Goal: Transaction & Acquisition: Purchase product/service

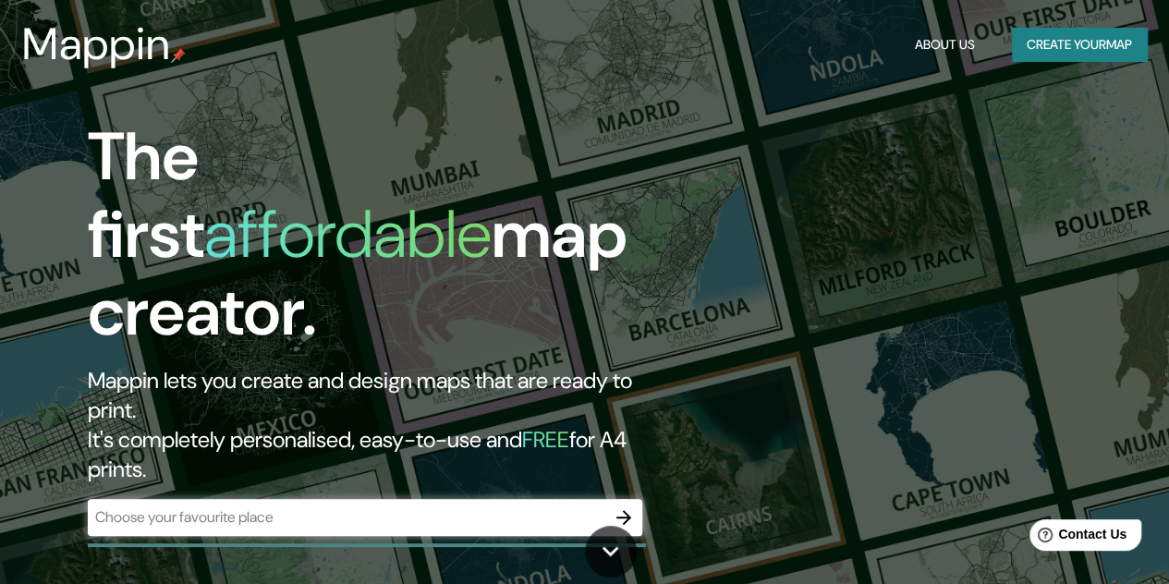
click at [871, 140] on div "The first affordable map creator. Mappin lets you create and design maps that a…" at bounding box center [584, 292] width 1169 height 584
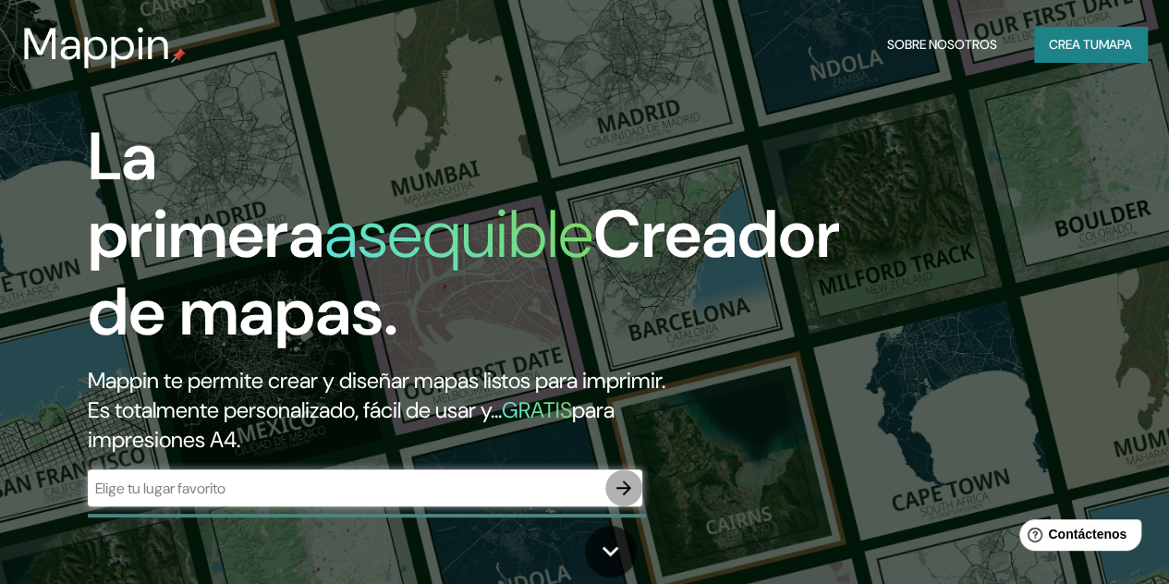
click at [621, 502] on button "button" at bounding box center [623, 487] width 37 height 37
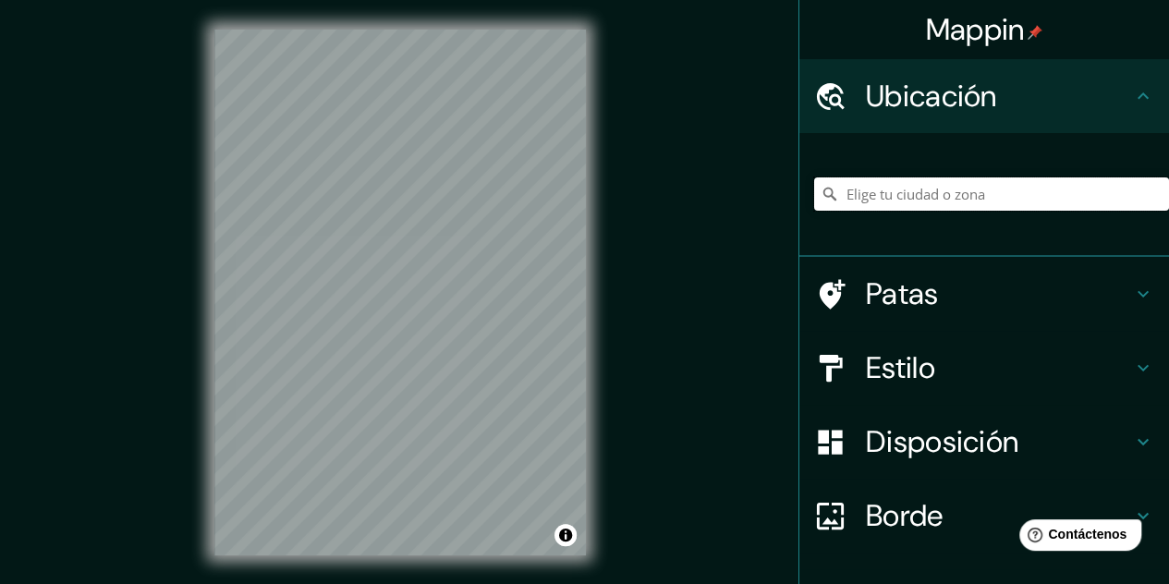
click at [939, 209] on input "Elige tu ciudad o zona" at bounding box center [991, 193] width 355 height 33
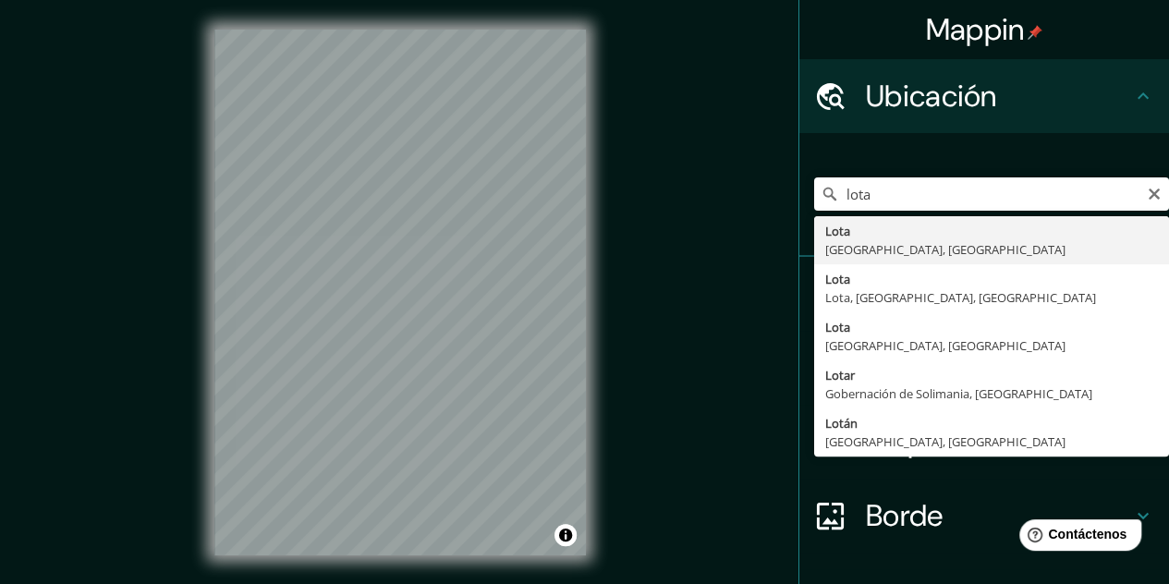
type input "Lota, [GEOGRAPHIC_DATA], [GEOGRAPHIC_DATA]"
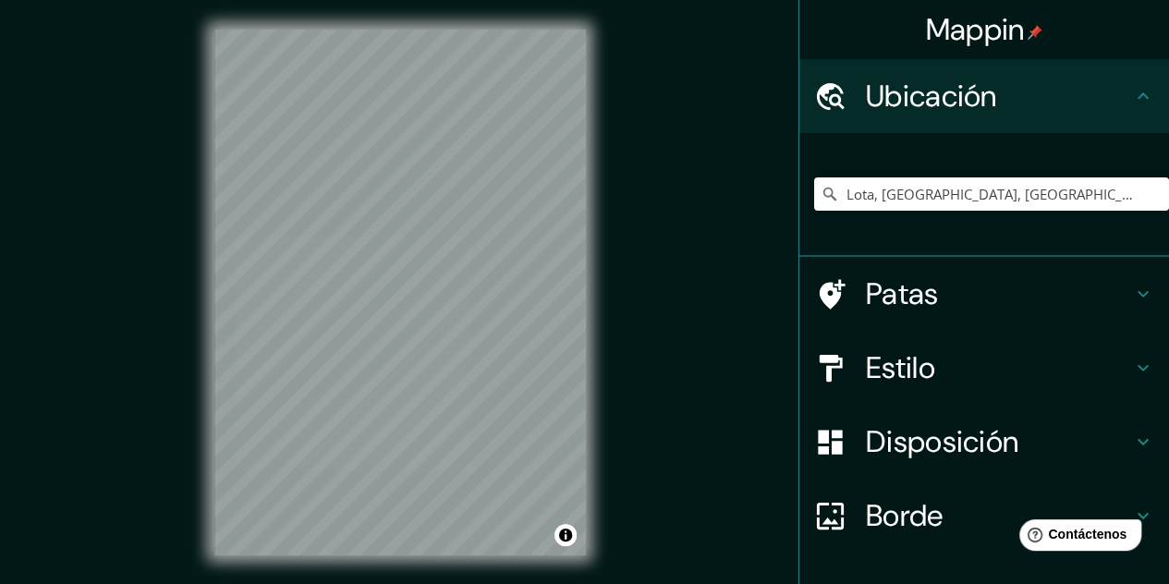
click at [608, 302] on div "© Mapbox © OpenStreetMap Improve this map" at bounding box center [400, 292] width 431 height 585
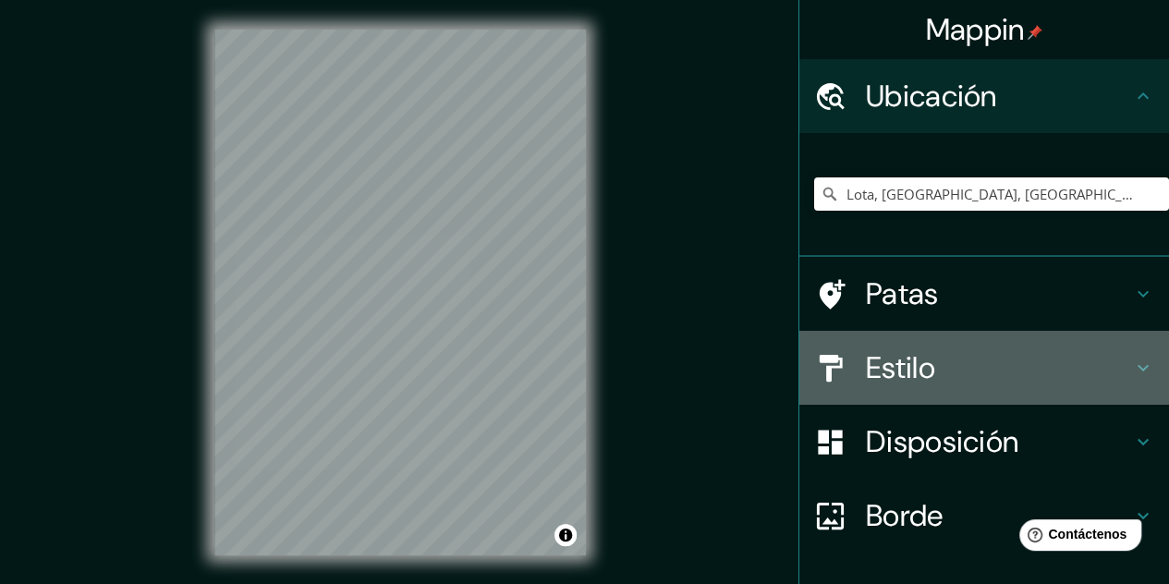
click at [1099, 368] on h4 "Estilo" at bounding box center [999, 367] width 266 height 37
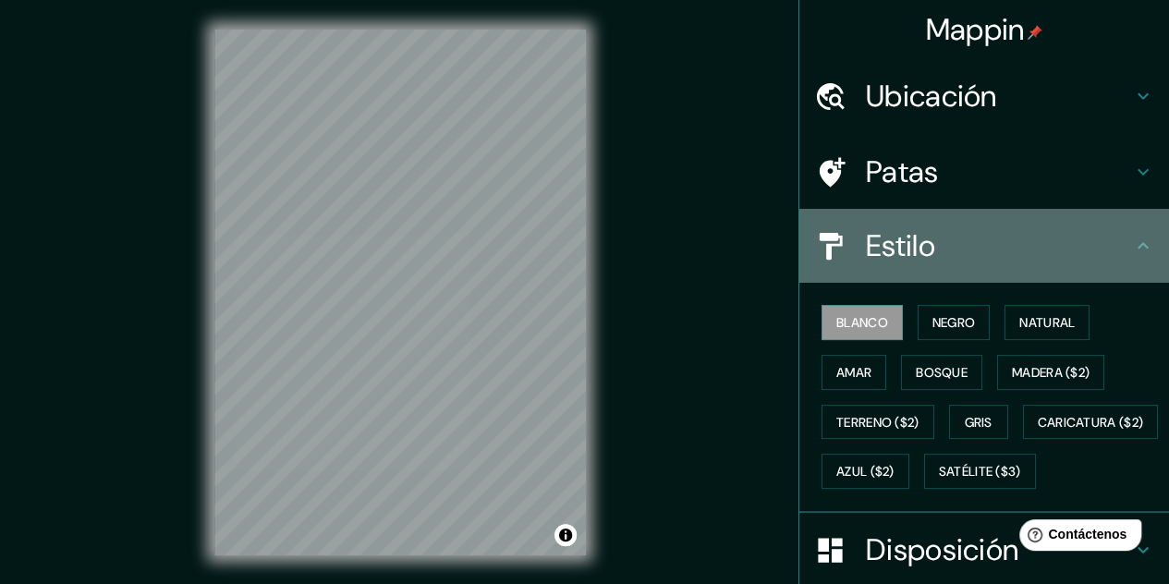
click at [1132, 236] on icon at bounding box center [1143, 246] width 22 height 22
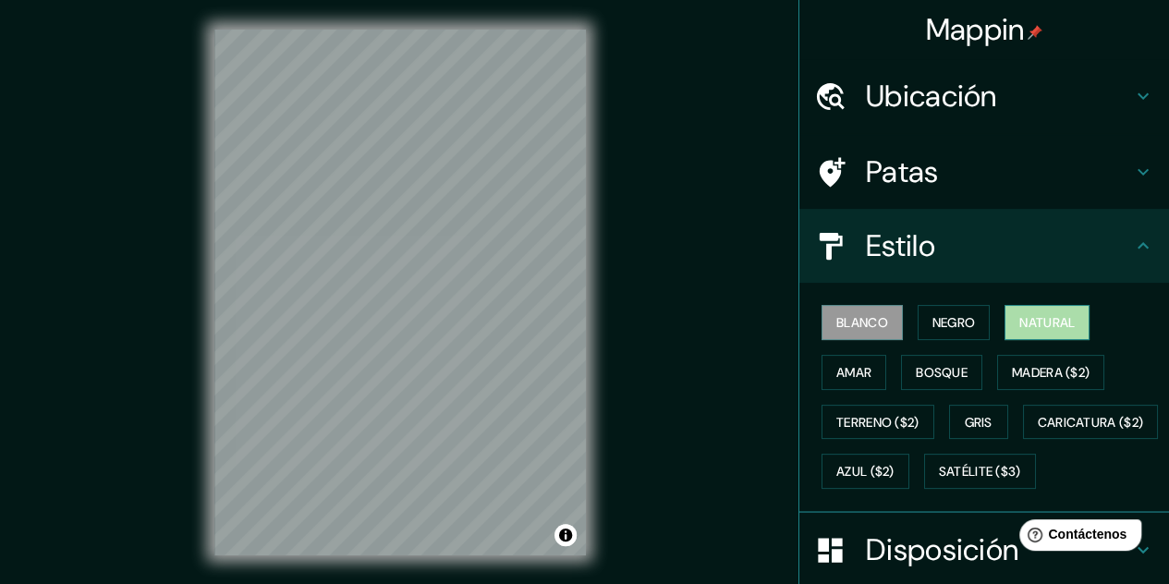
click at [1029, 319] on font "Natural" at bounding box center [1046, 322] width 55 height 17
click at [330, 186] on div at bounding box center [332, 187] width 15 height 15
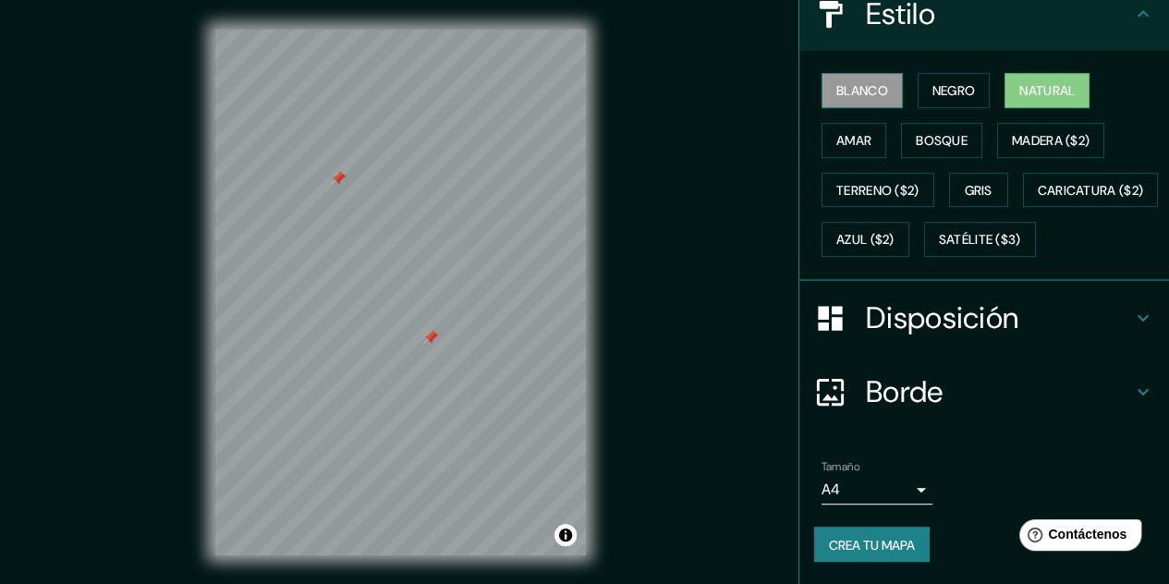
click at [854, 82] on font "Blanco" at bounding box center [862, 90] width 52 height 17
click at [932, 82] on font "Negro" at bounding box center [953, 90] width 43 height 17
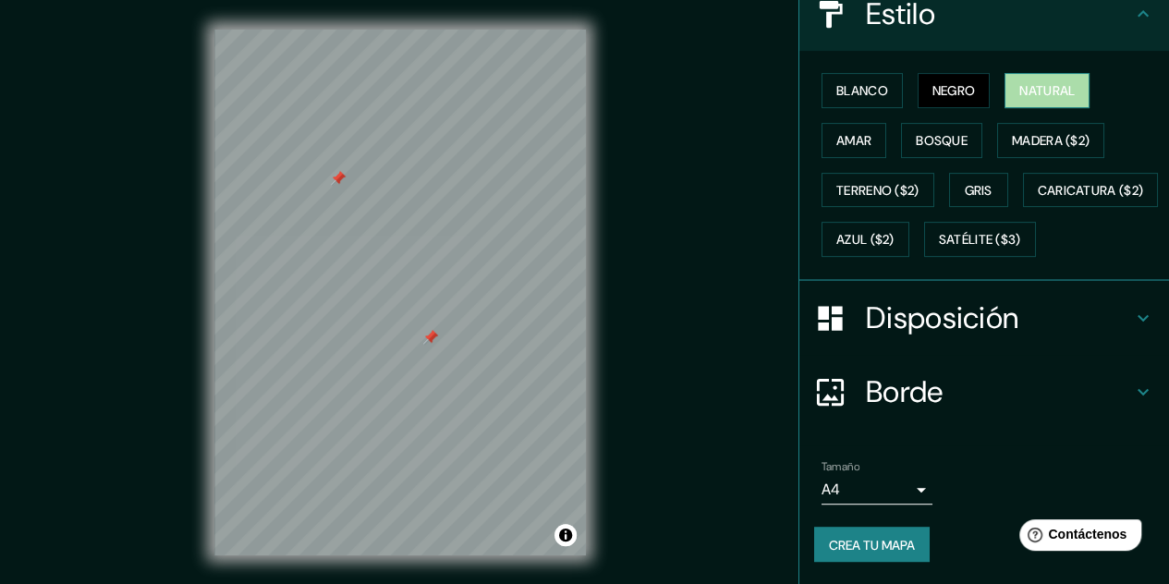
click at [1020, 82] on font "Natural" at bounding box center [1046, 90] width 55 height 17
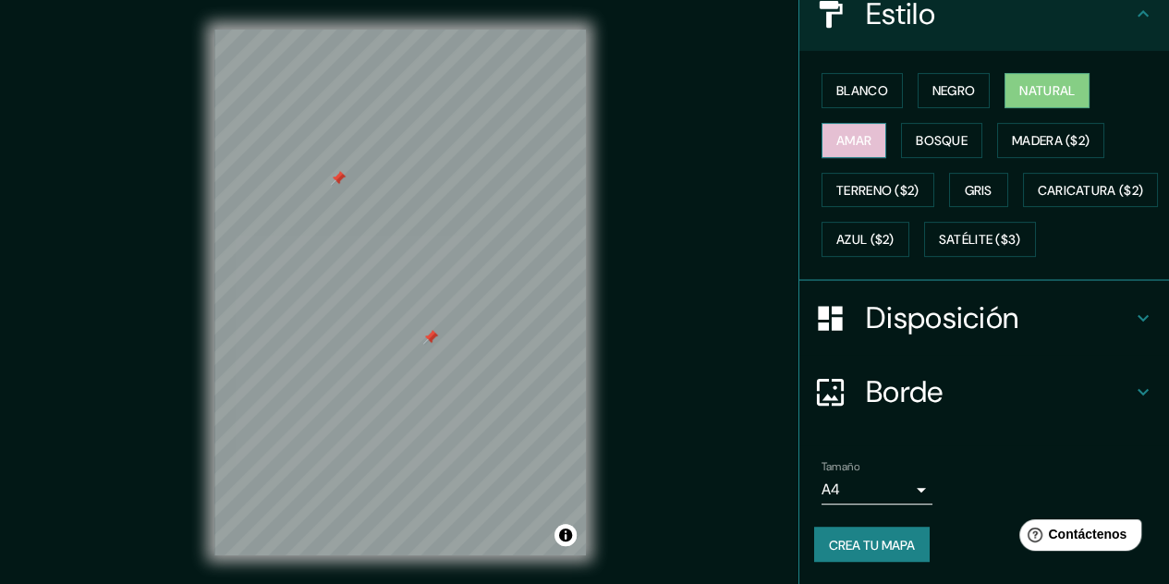
click at [840, 132] on font "Amar" at bounding box center [853, 140] width 35 height 17
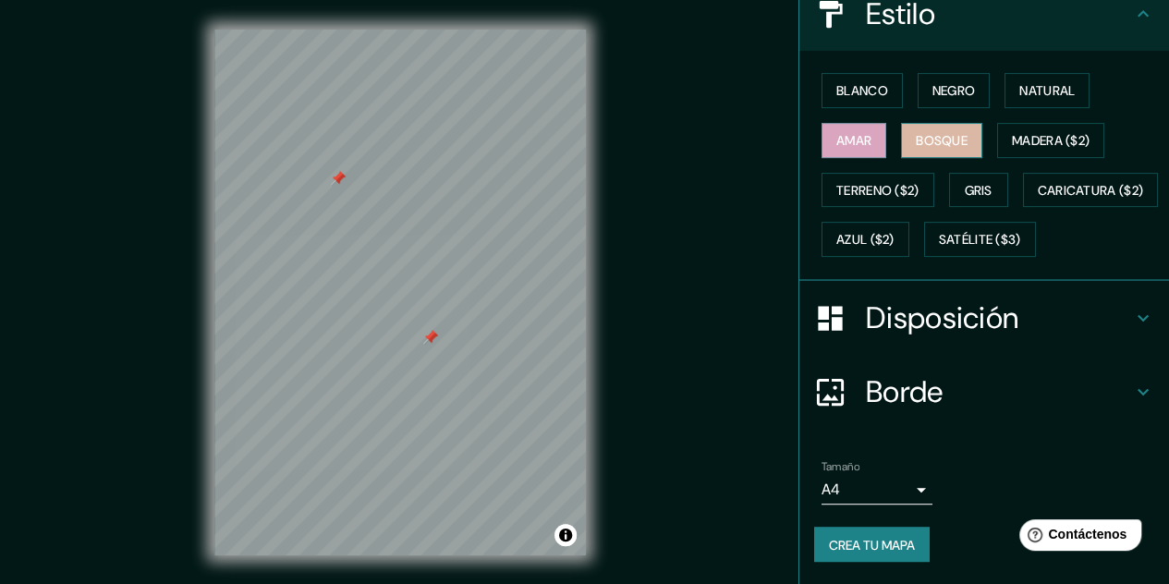
click at [923, 132] on font "Bosque" at bounding box center [942, 140] width 52 height 17
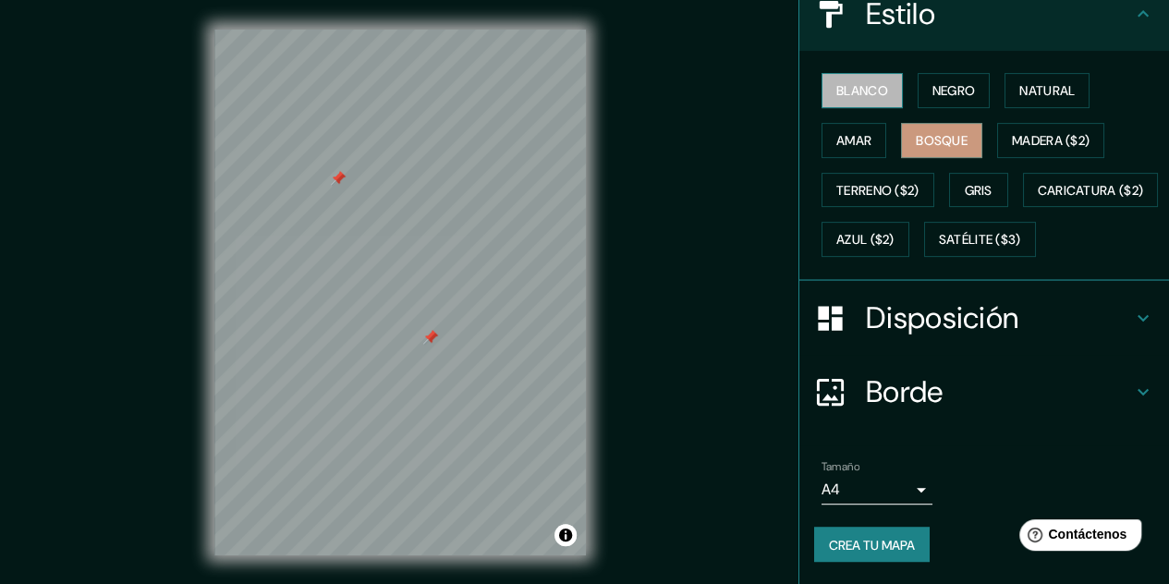
click at [871, 82] on font "Blanco" at bounding box center [862, 90] width 52 height 17
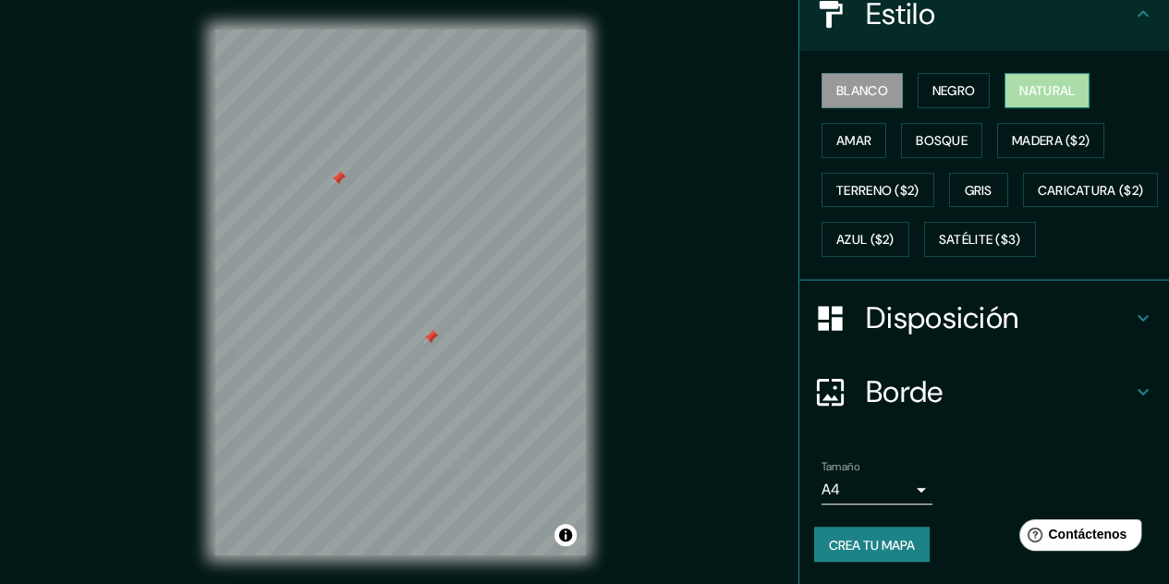
click at [1028, 82] on font "Natural" at bounding box center [1046, 90] width 55 height 17
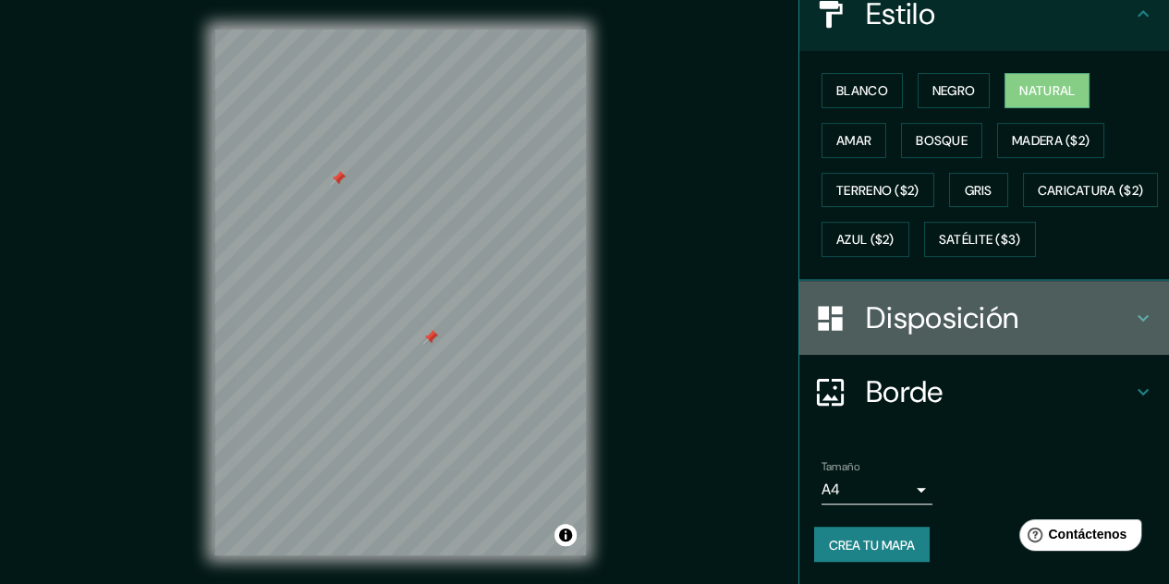
click at [1132, 319] on icon at bounding box center [1143, 318] width 22 height 22
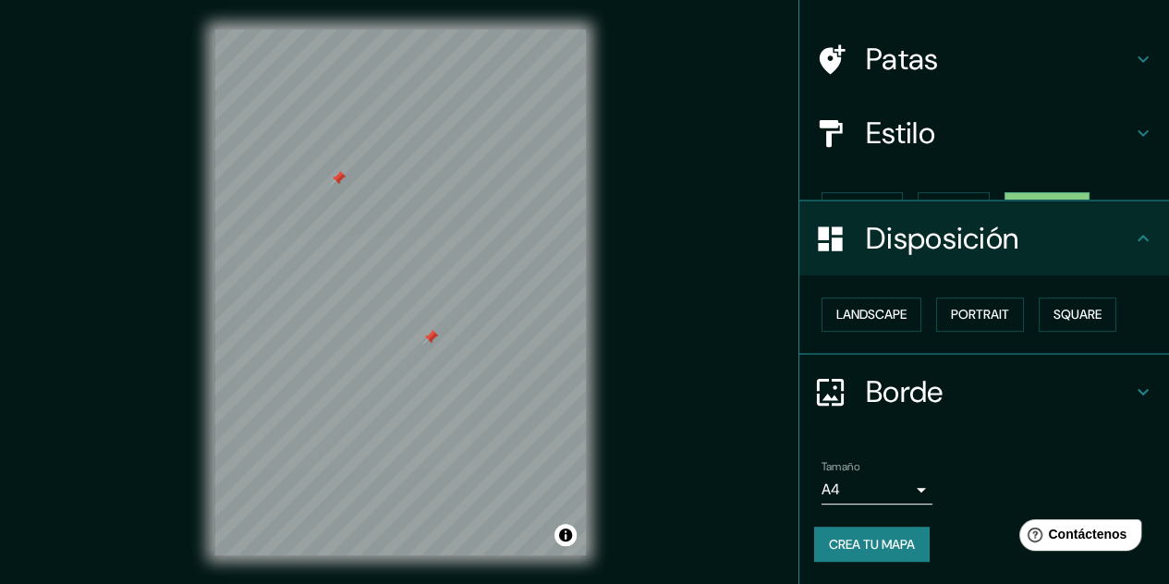
scroll to position [81, 0]
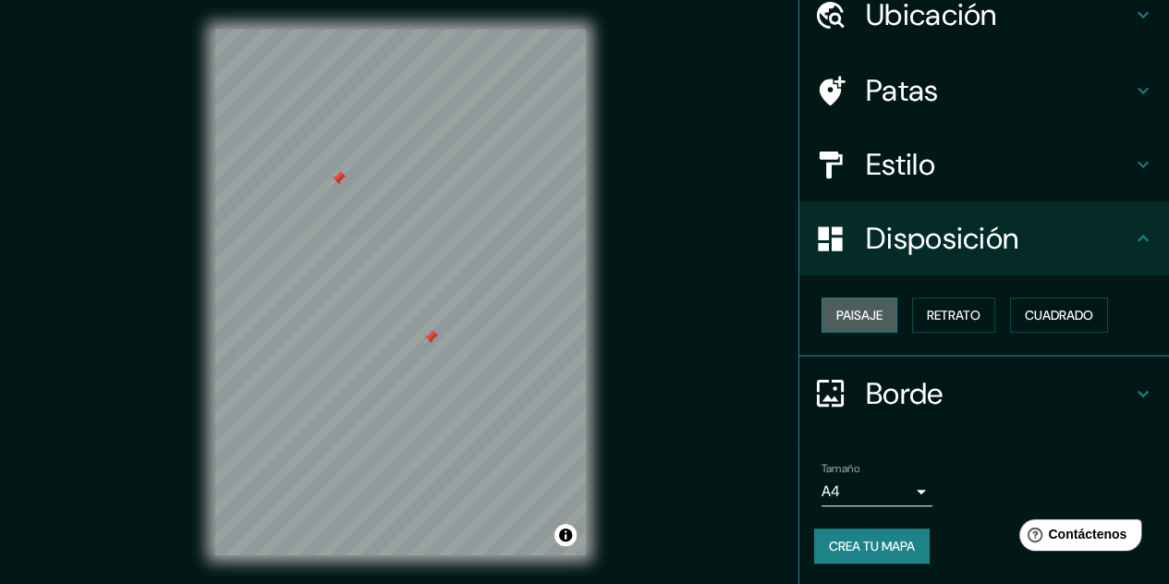
click at [850, 317] on font "Paisaje" at bounding box center [859, 315] width 46 height 17
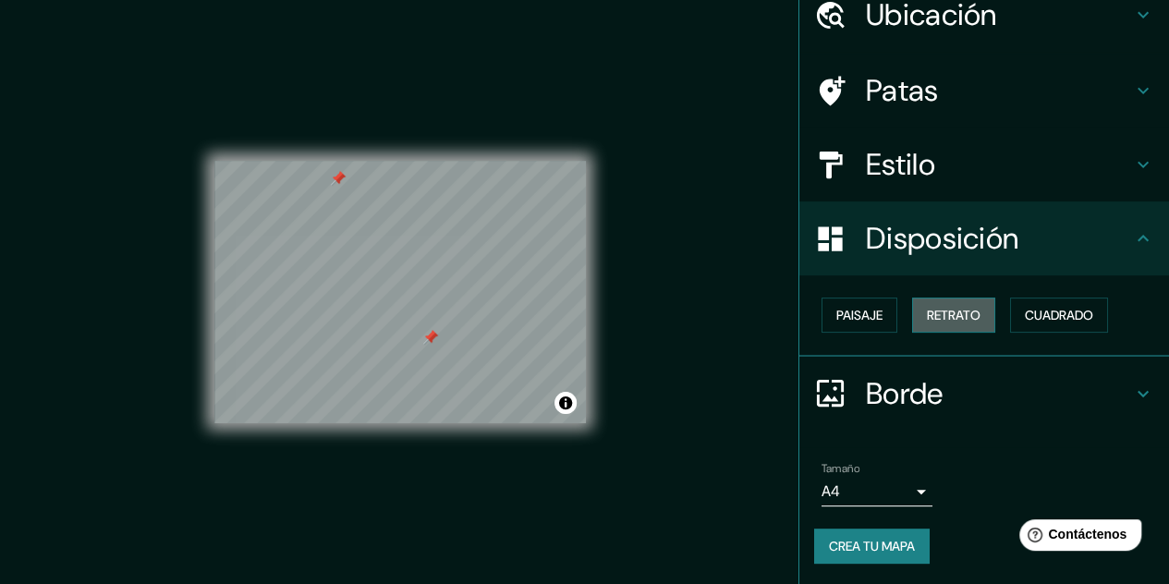
click at [968, 319] on font "Retrato" at bounding box center [954, 315] width 54 height 17
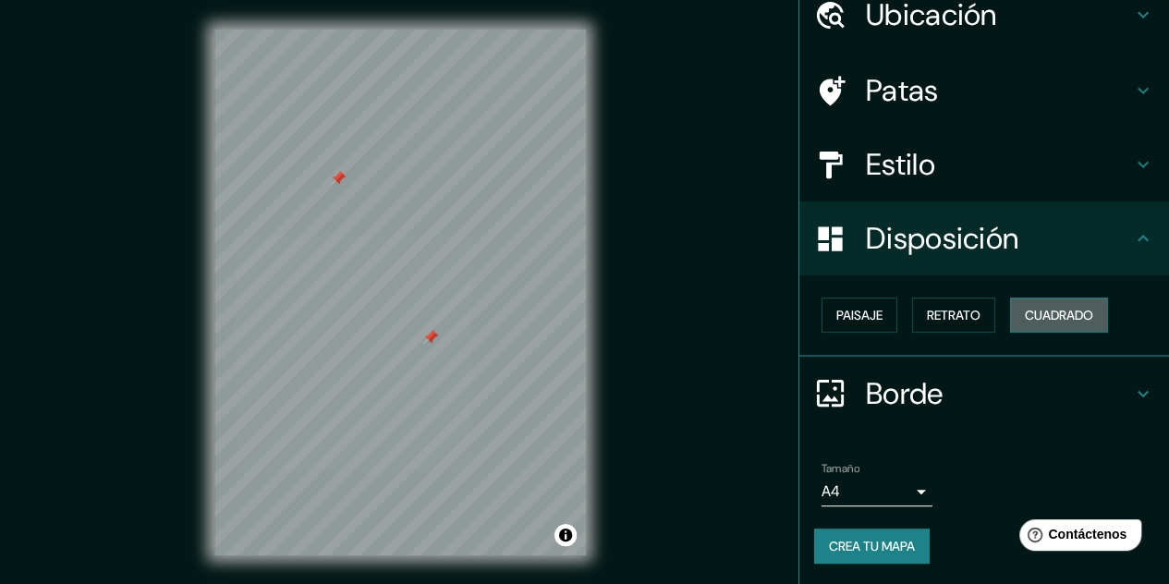
click at [1065, 311] on font "Cuadrado" at bounding box center [1059, 315] width 68 height 17
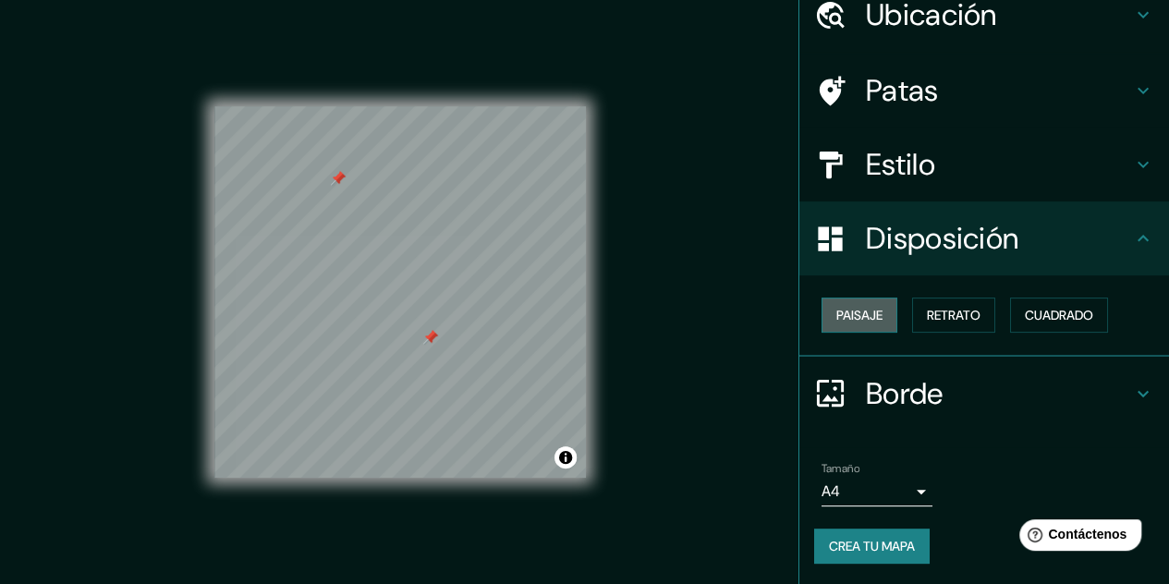
click at [847, 311] on font "Paisaje" at bounding box center [859, 315] width 46 height 17
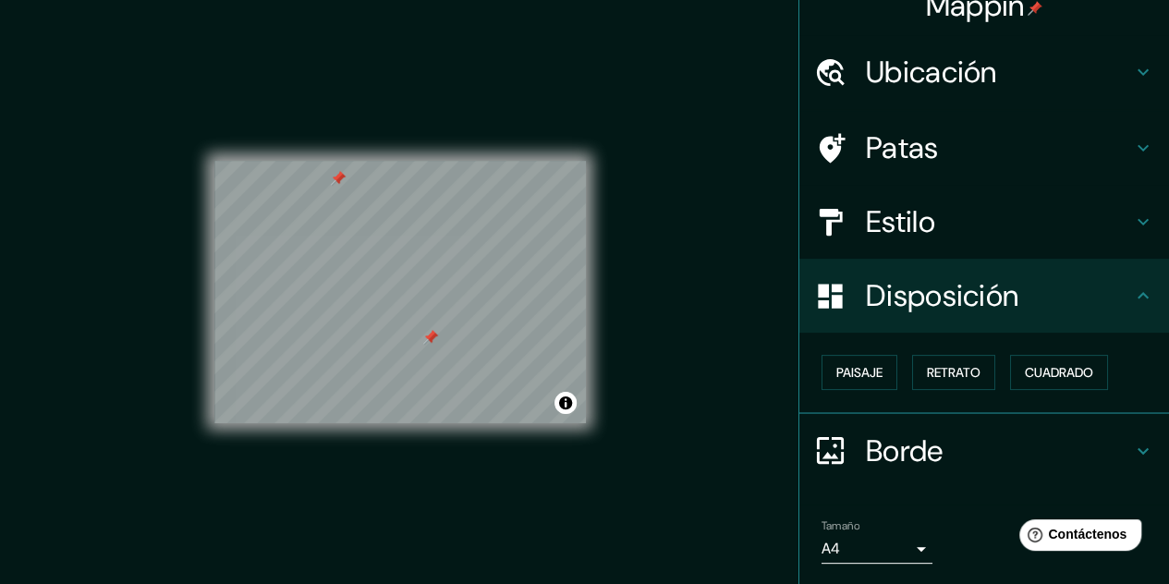
scroll to position [0, 0]
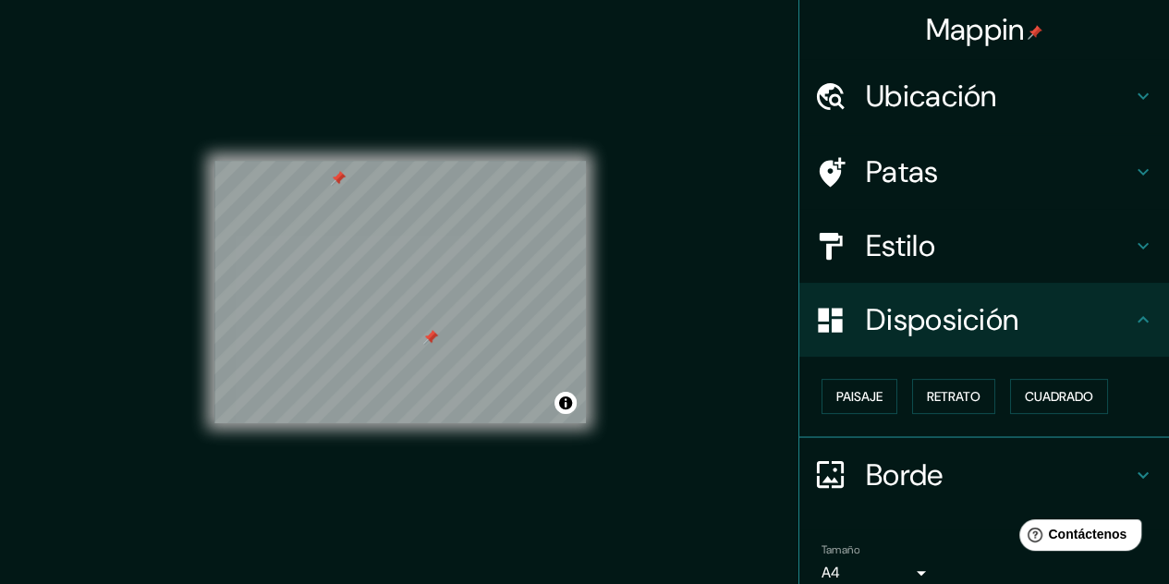
click at [1103, 98] on h4 "Ubicación" at bounding box center [999, 96] width 266 height 37
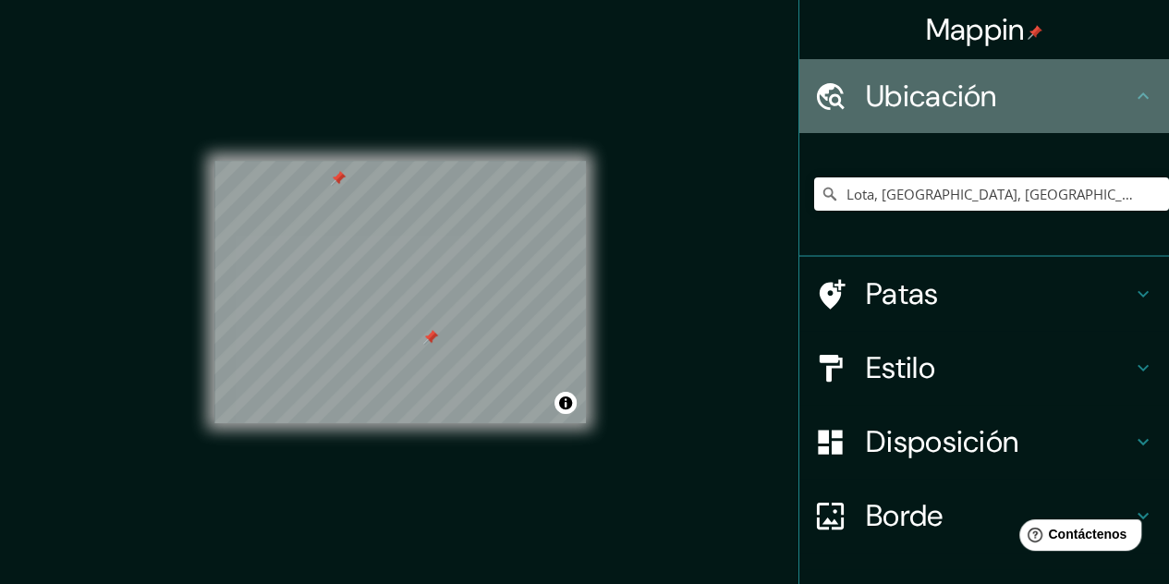
click at [1103, 98] on h4 "Ubicación" at bounding box center [999, 96] width 266 height 37
click at [1132, 91] on icon at bounding box center [1143, 96] width 22 height 22
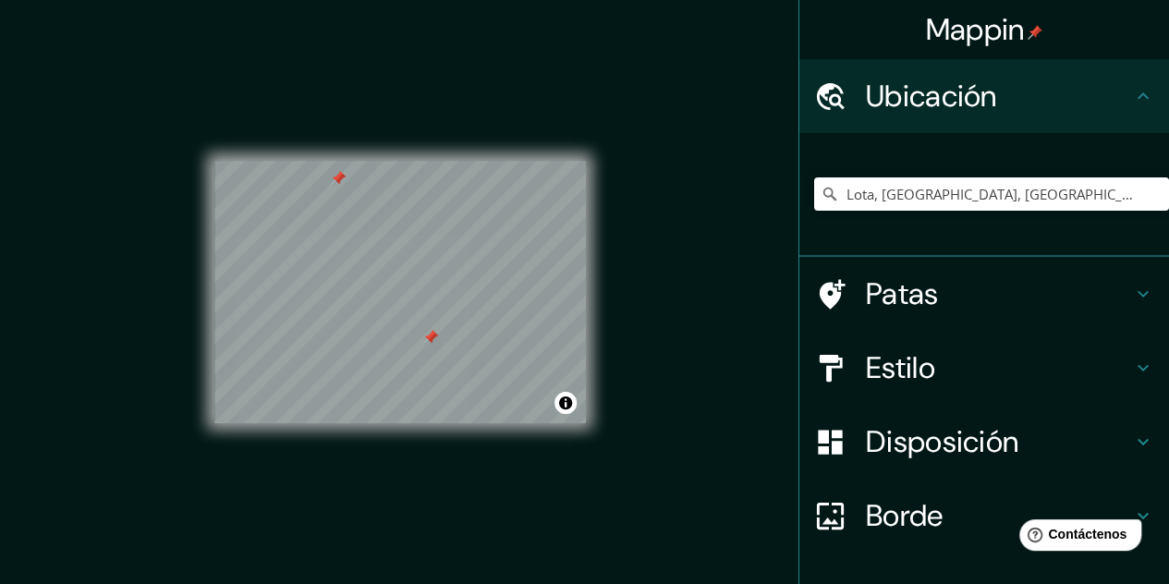
click at [1132, 298] on icon at bounding box center [1143, 294] width 22 height 22
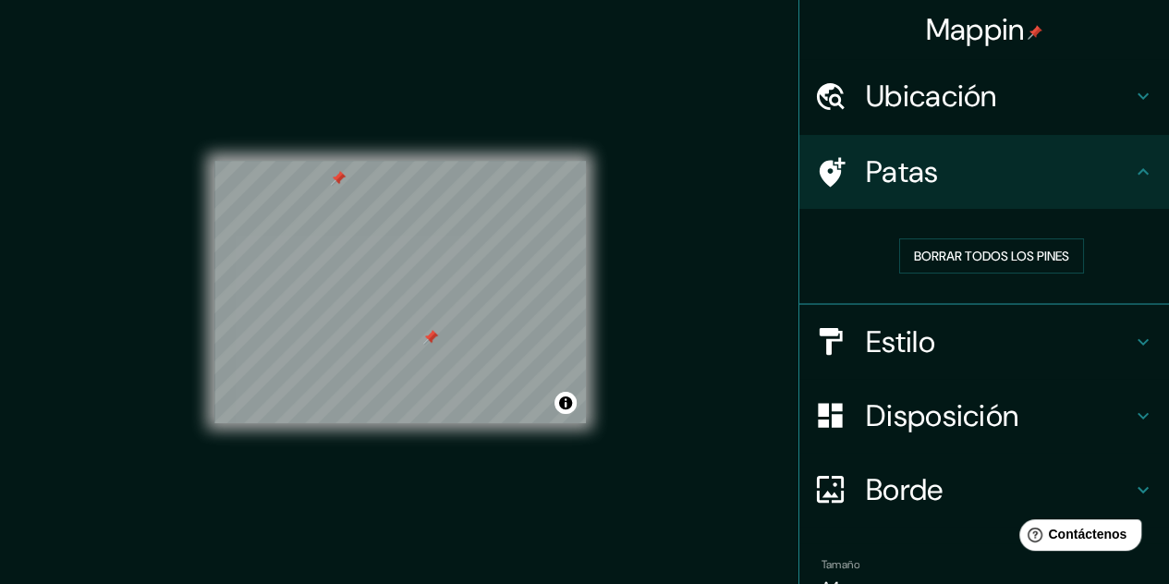
click at [1138, 339] on icon at bounding box center [1143, 341] width 11 height 6
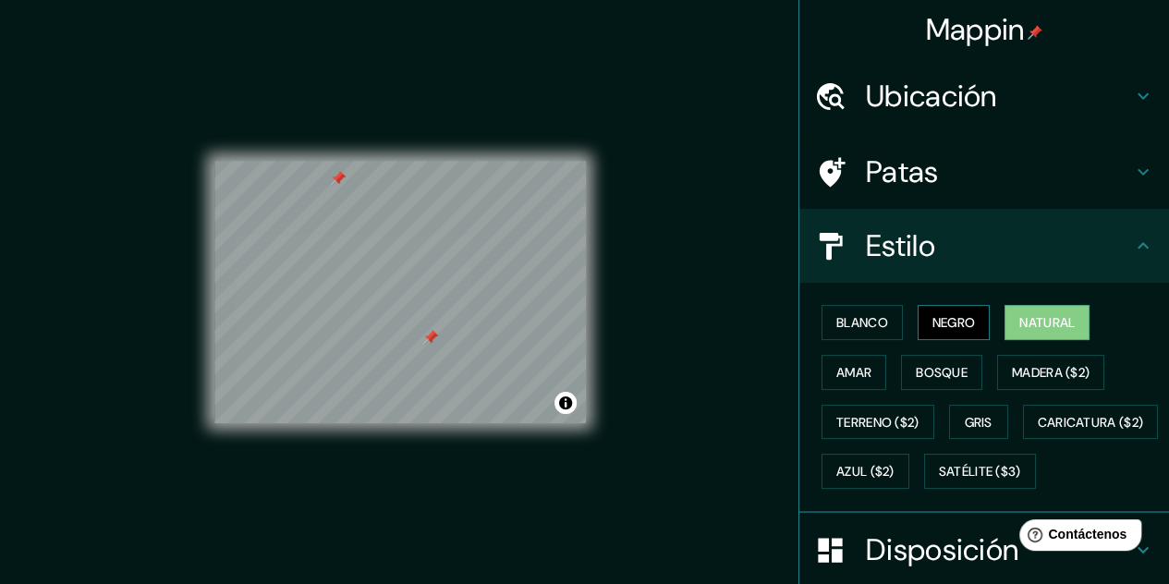
click at [954, 320] on font "Negro" at bounding box center [953, 322] width 43 height 17
click at [1058, 319] on font "Natural" at bounding box center [1046, 322] width 55 height 17
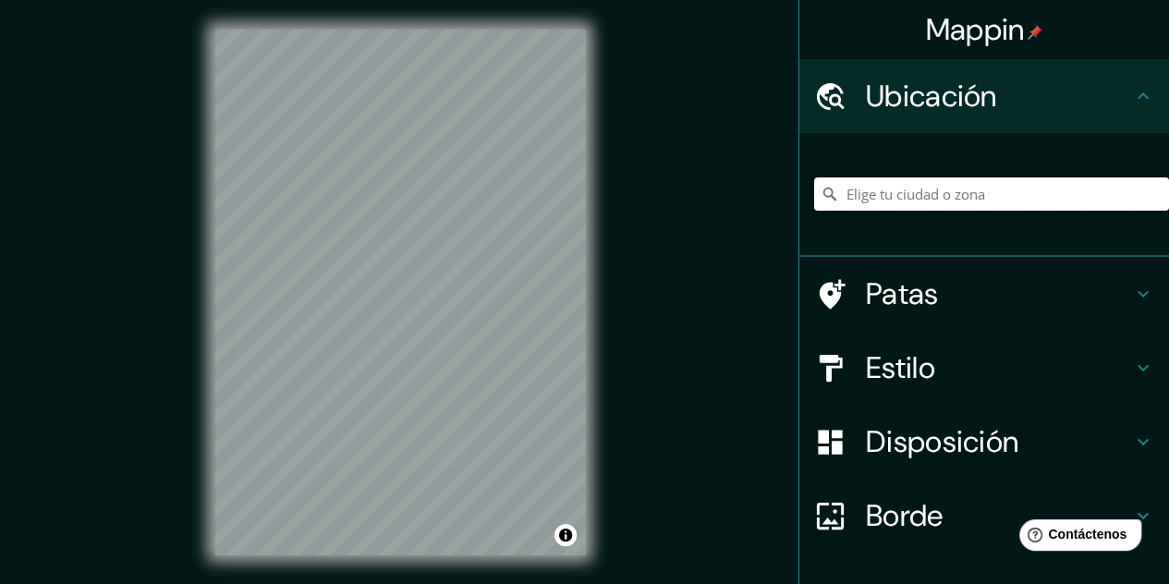
click at [966, 200] on input "Elige tu ciudad o zona" at bounding box center [991, 193] width 355 height 33
click at [977, 177] on input "Lot y Garona, Francia" at bounding box center [991, 193] width 355 height 33
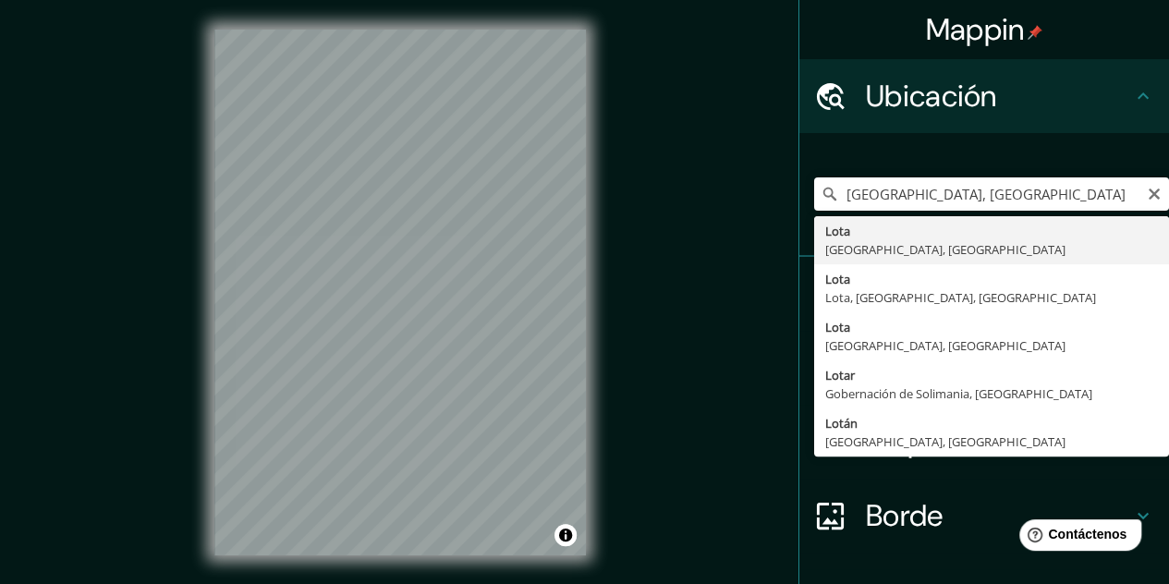
type input "Lota, Región del Biobío, Chile"
